Goal: Use online tool/utility: Utilize a website feature to perform a specific function

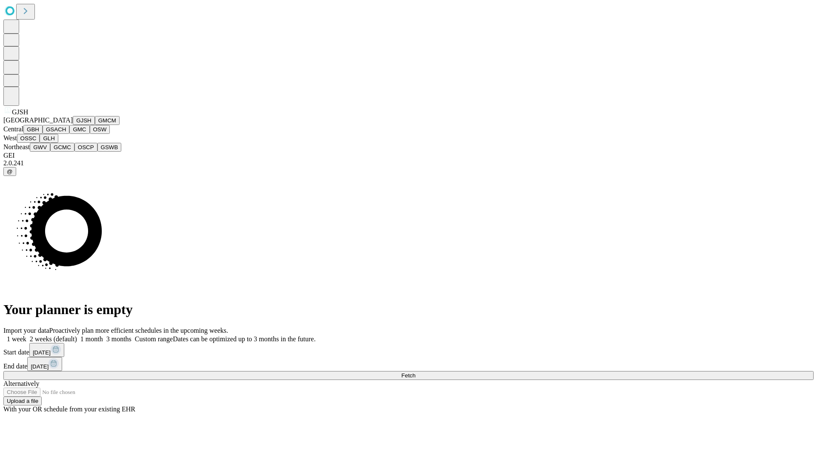
click at [73, 125] on button "GJSH" at bounding box center [84, 120] width 22 height 9
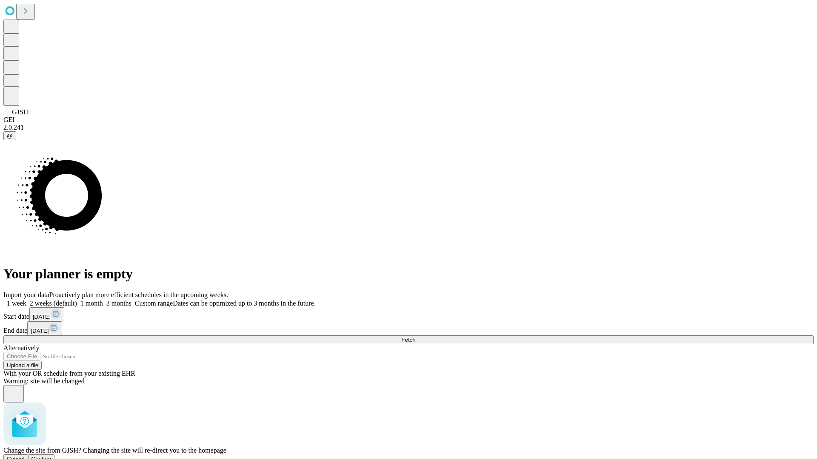
click at [51, 456] on span "Confirm" at bounding box center [41, 459] width 20 height 6
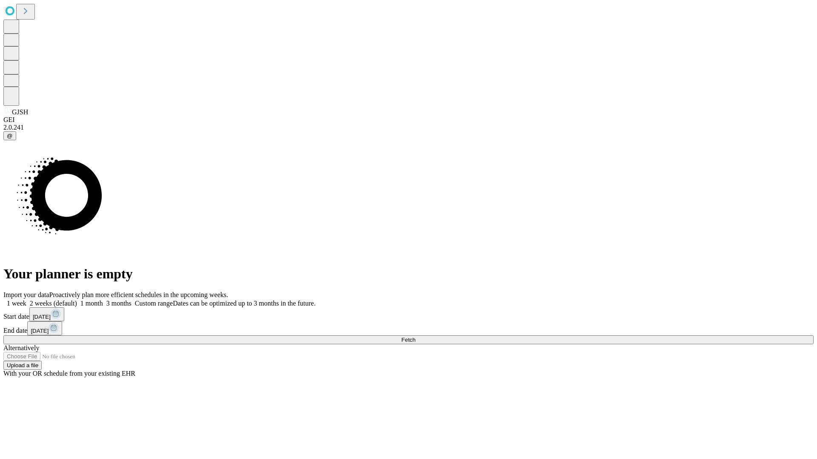
click at [103, 300] on label "1 month" at bounding box center [90, 303] width 26 height 7
click at [415, 337] on span "Fetch" at bounding box center [408, 340] width 14 height 6
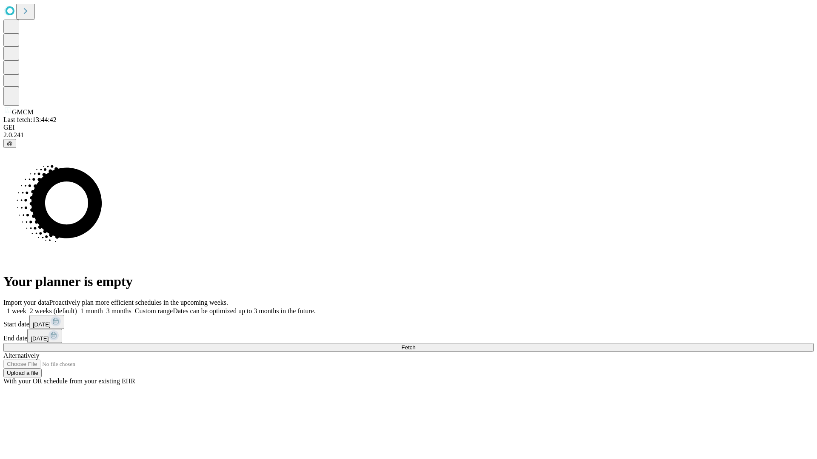
click at [103, 308] on label "1 month" at bounding box center [90, 311] width 26 height 7
click at [415, 345] on span "Fetch" at bounding box center [408, 348] width 14 height 6
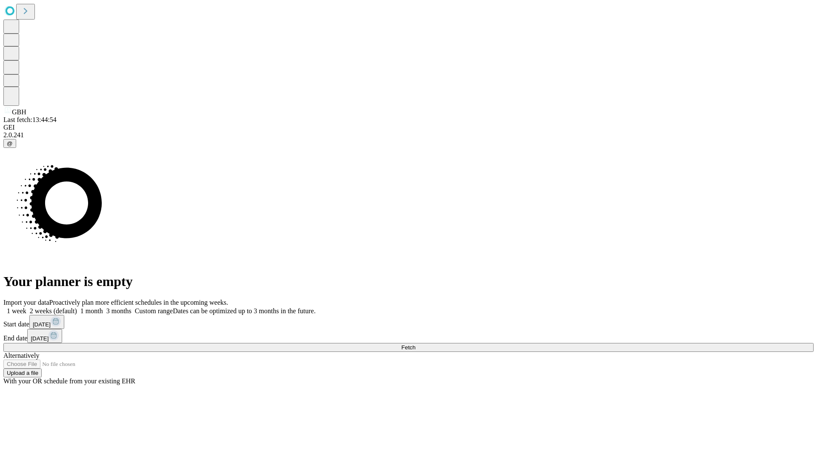
click at [103, 308] on label "1 month" at bounding box center [90, 311] width 26 height 7
click at [415, 345] on span "Fetch" at bounding box center [408, 348] width 14 height 6
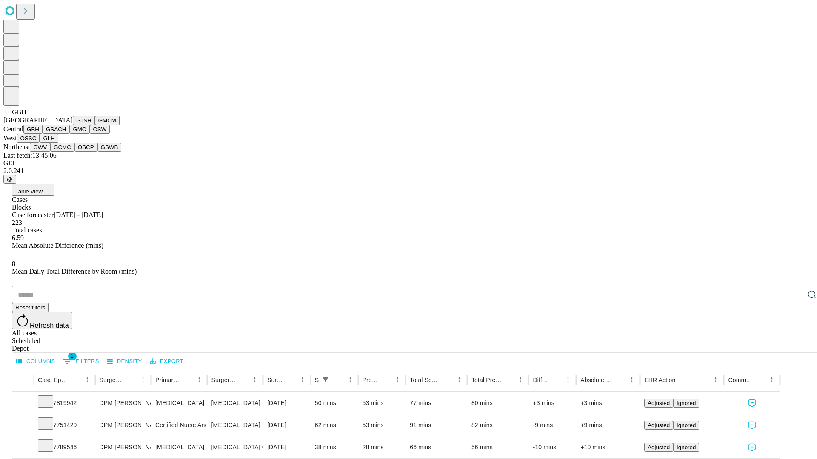
click at [66, 134] on button "GSACH" at bounding box center [56, 129] width 27 height 9
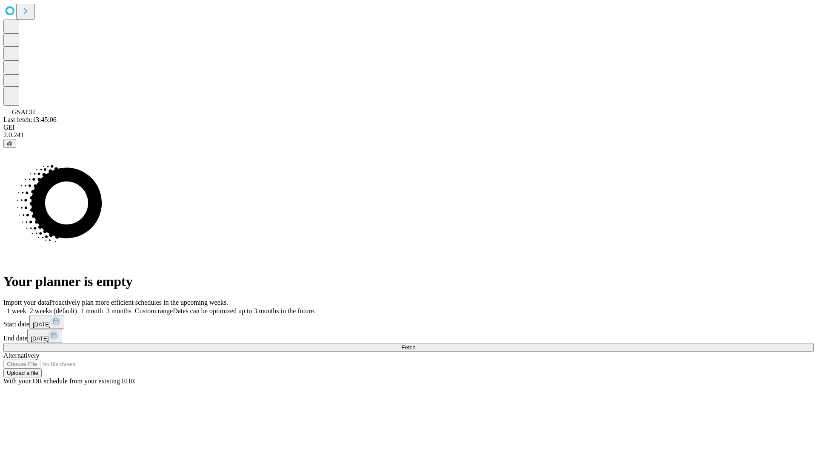
click at [103, 308] on label "1 month" at bounding box center [90, 311] width 26 height 7
click at [415, 345] on span "Fetch" at bounding box center [408, 348] width 14 height 6
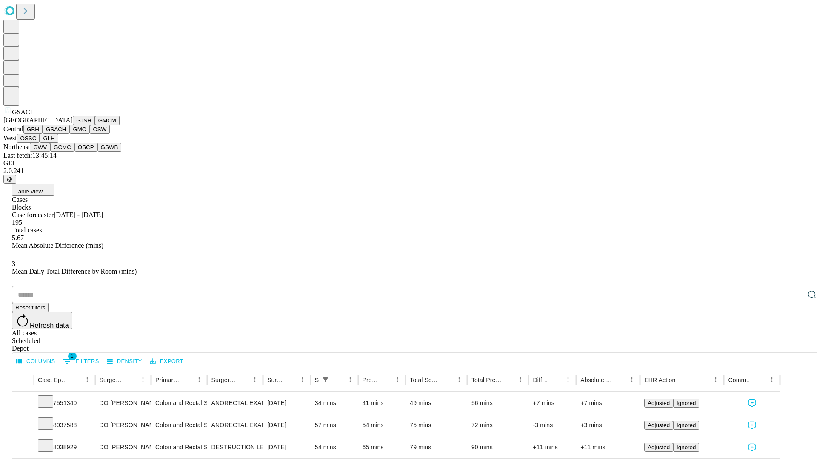
click at [69, 134] on button "GMC" at bounding box center [79, 129] width 20 height 9
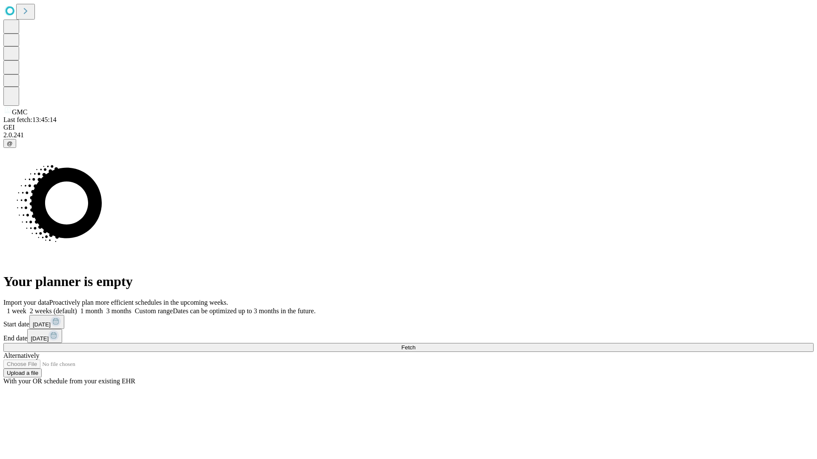
click at [103, 308] on label "1 month" at bounding box center [90, 311] width 26 height 7
click at [415, 345] on span "Fetch" at bounding box center [408, 348] width 14 height 6
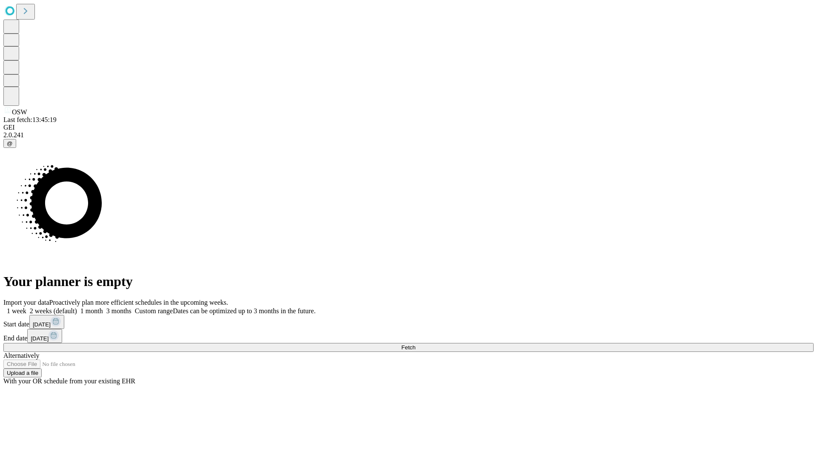
click at [103, 308] on label "1 month" at bounding box center [90, 311] width 26 height 7
click at [415, 345] on span "Fetch" at bounding box center [408, 348] width 14 height 6
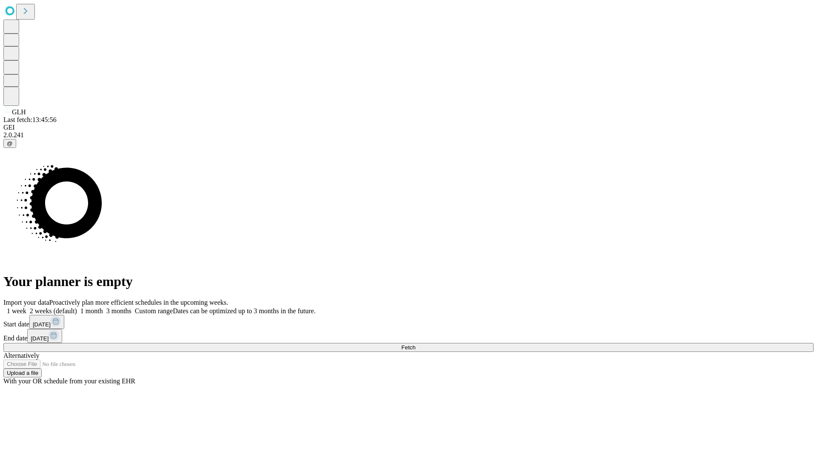
click at [103, 308] on label "1 month" at bounding box center [90, 311] width 26 height 7
click at [415, 345] on span "Fetch" at bounding box center [408, 348] width 14 height 6
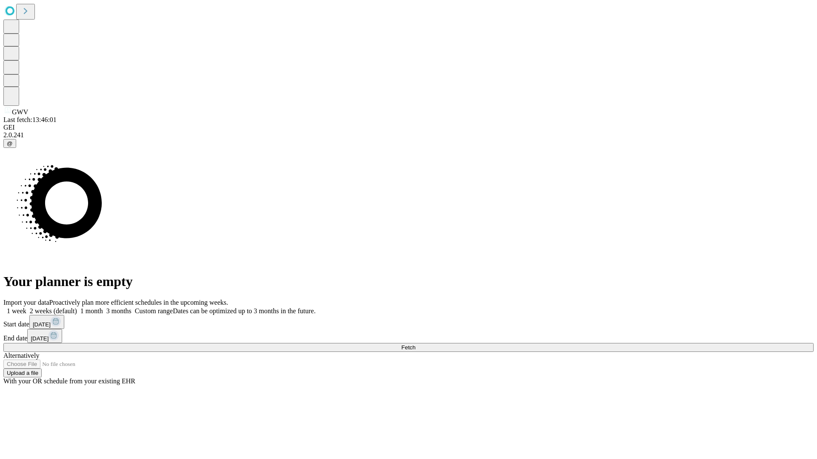
click at [103, 308] on label "1 month" at bounding box center [90, 311] width 26 height 7
click at [415, 345] on span "Fetch" at bounding box center [408, 348] width 14 height 6
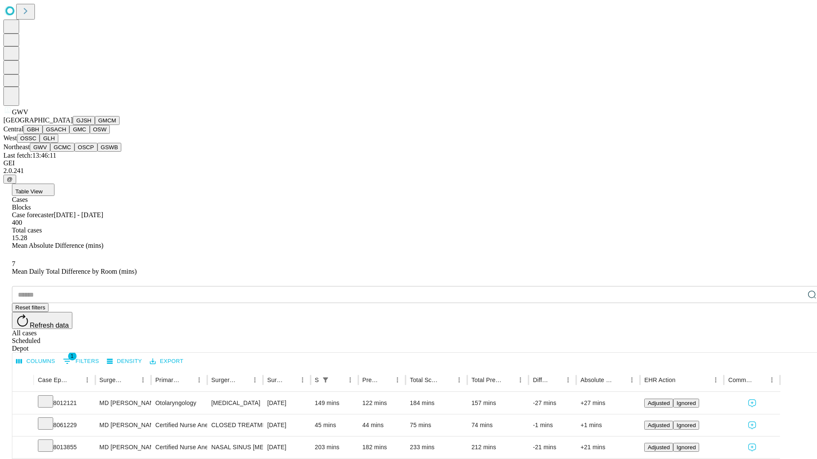
click at [66, 152] on button "GCMC" at bounding box center [62, 147] width 24 height 9
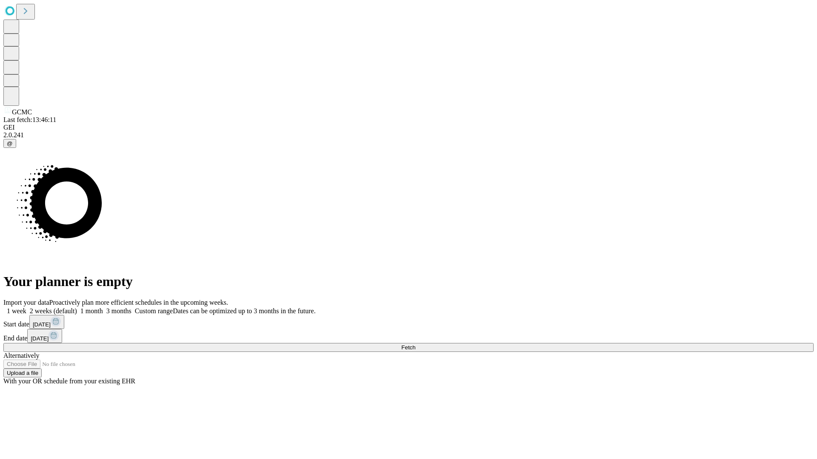
click at [103, 308] on label "1 month" at bounding box center [90, 311] width 26 height 7
click at [415, 345] on span "Fetch" at bounding box center [408, 348] width 14 height 6
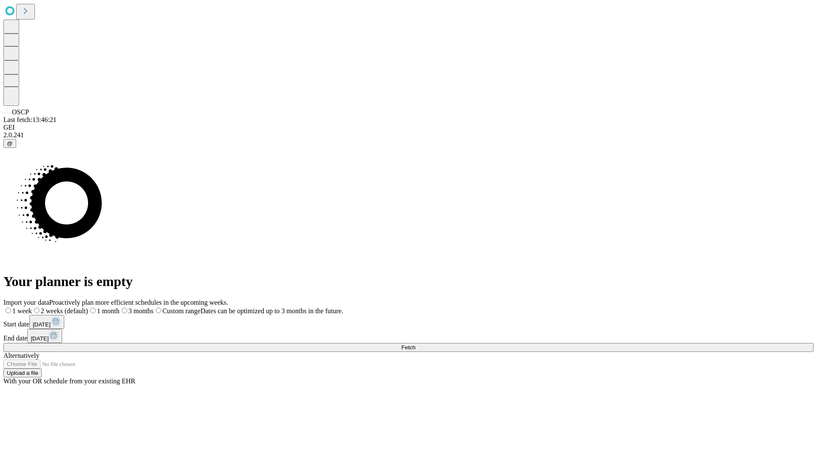
click at [415, 345] on span "Fetch" at bounding box center [408, 348] width 14 height 6
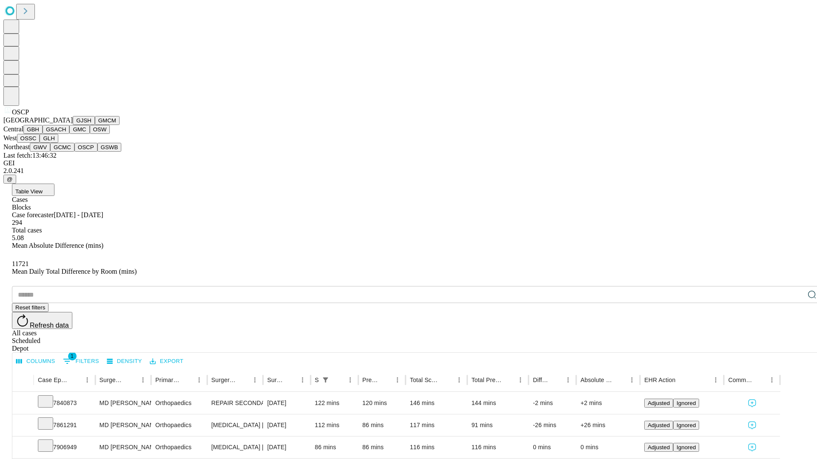
click at [97, 152] on button "GSWB" at bounding box center [109, 147] width 24 height 9
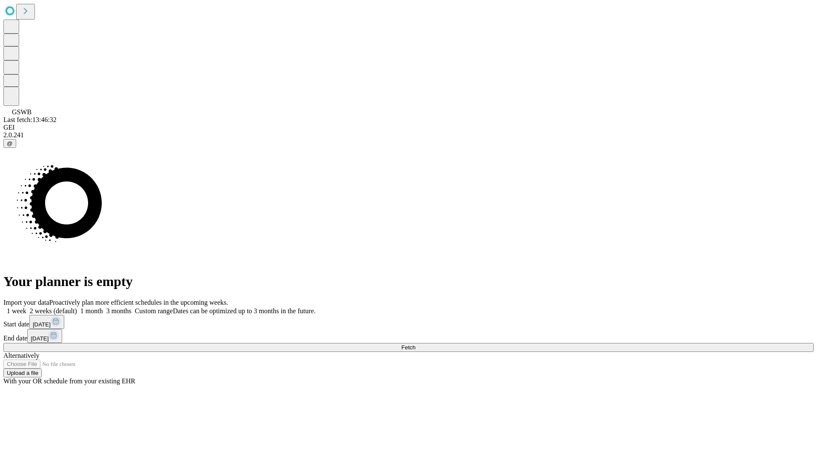
click at [415, 345] on span "Fetch" at bounding box center [408, 348] width 14 height 6
